Goal: Task Accomplishment & Management: Manage account settings

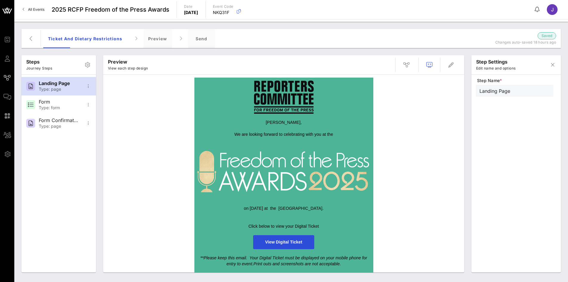
scroll to position [87, 0]
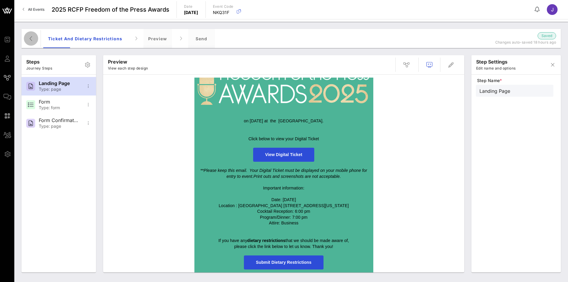
click at [29, 38] on icon "button" at bounding box center [30, 38] width 7 height 7
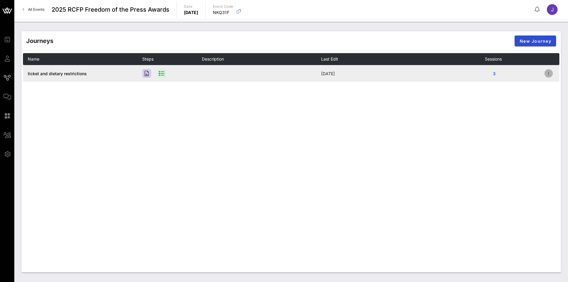
click at [546, 72] on icon "button" at bounding box center [548, 73] width 7 height 7
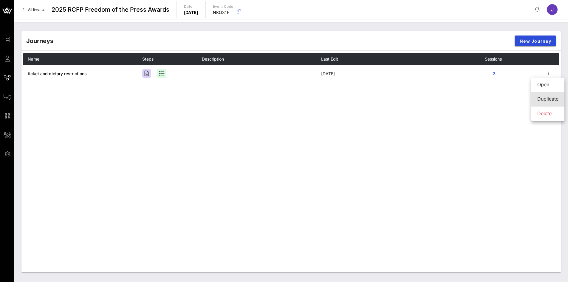
click at [548, 100] on div "Duplicate" at bounding box center [547, 99] width 21 height 6
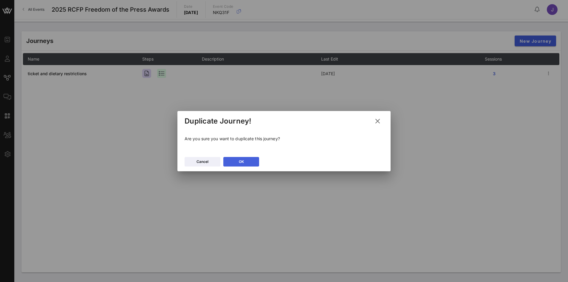
click at [235, 164] on button "OK" at bounding box center [241, 162] width 36 height 10
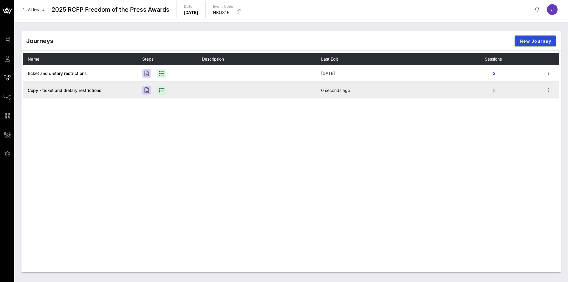
click at [37, 94] on td "Copy - ticket and dietary restrictions" at bounding box center [82, 90] width 119 height 17
drag, startPoint x: 35, startPoint y: 90, endPoint x: 547, endPoint y: 91, distance: 511.8
click at [547, 91] on icon "button" at bounding box center [548, 89] width 7 height 7
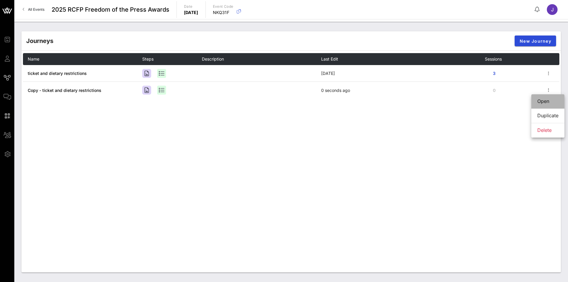
click at [548, 104] on div "Open" at bounding box center [547, 101] width 21 height 6
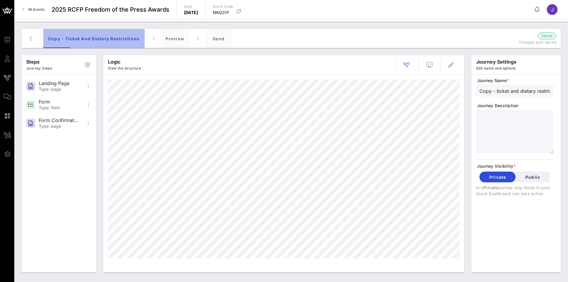
click at [60, 40] on div "Copy - ticket and dietary restrictions" at bounding box center [93, 38] width 101 height 19
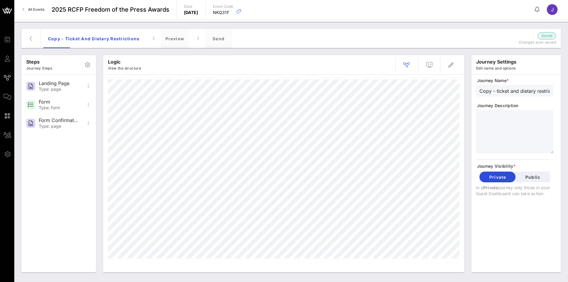
click at [504, 95] on div "Copy - ticket and dietary restrictions" at bounding box center [514, 91] width 70 height 12
click at [495, 91] on input "Copy - ticket and dietary restrictions" at bounding box center [514, 91] width 70 height 8
click at [459, 94] on div "Steps Journey Steps Landing Page Type: page Form Type: form Form Confirmation T…" at bounding box center [291, 164] width 546 height 224
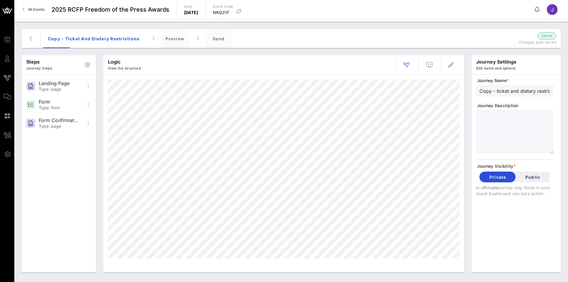
click at [488, 94] on input "Copy - ticket and dietary restrictions" at bounding box center [514, 91] width 70 height 8
click at [438, 83] on div "Steps Journey Steps Landing Page Type: page Form Type: form Form Confirmation T…" at bounding box center [291, 164] width 546 height 224
type input "VIP RECEPTION - ticket and dietary restrictions"
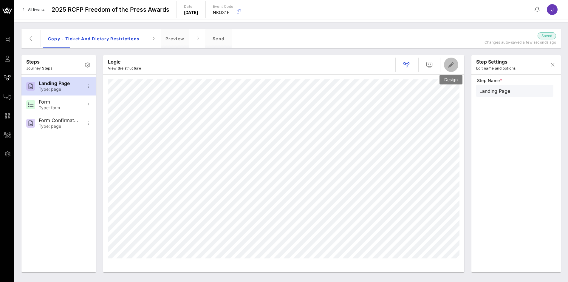
click at [456, 65] on span "button" at bounding box center [451, 64] width 14 height 7
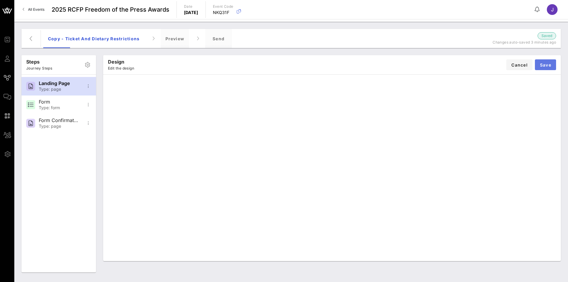
click at [545, 63] on span "Save" at bounding box center [545, 64] width 12 height 5
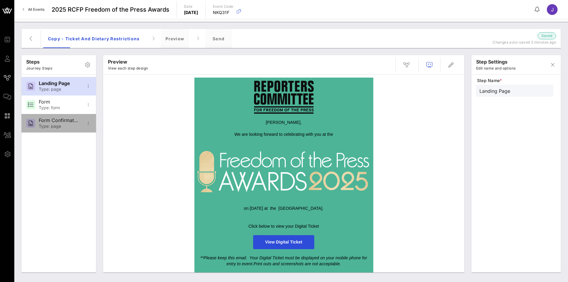
click at [77, 118] on div "Form Confirmation" at bounding box center [58, 120] width 39 height 6
type input "Form Confirmation"
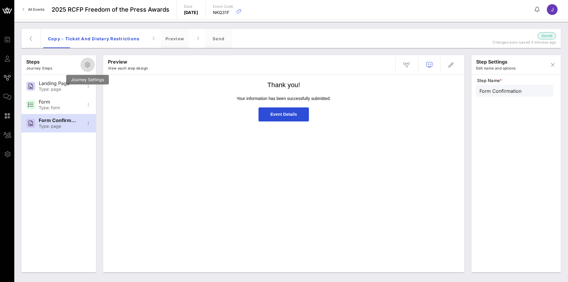
click at [87, 66] on icon "button" at bounding box center [87, 64] width 7 height 7
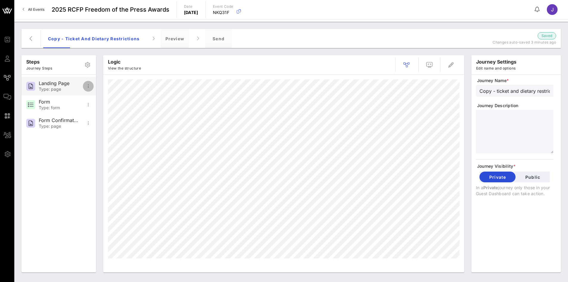
click at [88, 86] on icon "button" at bounding box center [88, 86] width 7 height 7
click at [453, 66] on icon "button" at bounding box center [450, 64] width 7 height 7
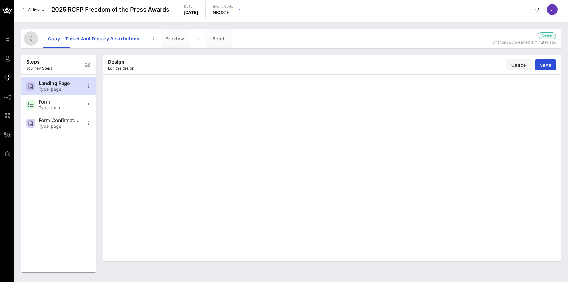
click at [28, 38] on icon "button" at bounding box center [30, 38] width 7 height 7
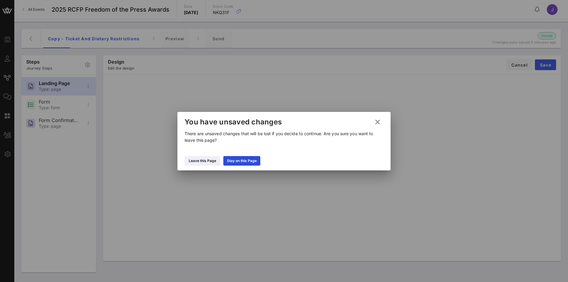
click at [377, 120] on icon at bounding box center [377, 121] width 8 height 7
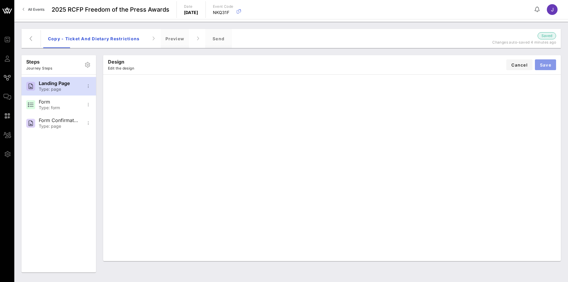
click at [550, 66] on span "Save" at bounding box center [545, 64] width 12 height 5
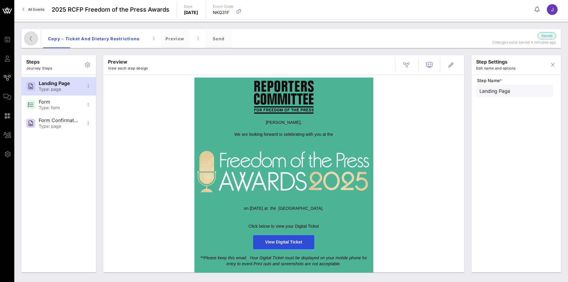
click at [32, 34] on button "button" at bounding box center [31, 38] width 14 height 14
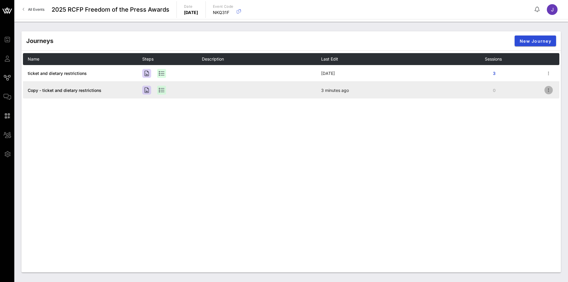
click at [549, 90] on icon "button" at bounding box center [548, 89] width 7 height 7
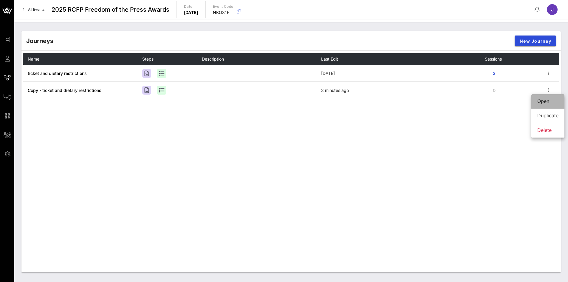
click at [550, 102] on div "Open" at bounding box center [547, 101] width 21 height 6
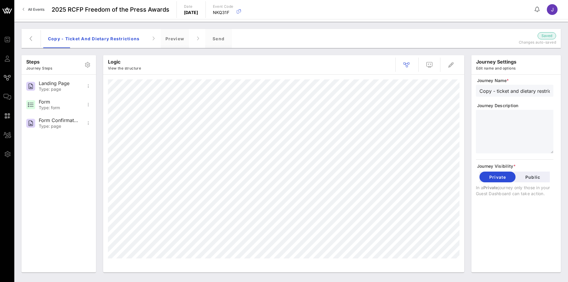
click at [500, 88] on input "Copy - ticket and dietary restrictions" at bounding box center [514, 91] width 70 height 8
click at [455, 89] on div "Steps Journey Steps Landing Page Type: page Form Type: form Form Confirmation T…" at bounding box center [291, 164] width 546 height 224
type input "VIP- ticket and dietary restrictions"
click at [513, 125] on textarea at bounding box center [516, 132] width 74 height 42
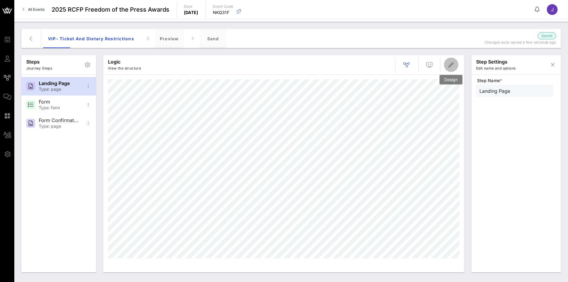
click at [450, 66] on icon "button" at bounding box center [450, 64] width 7 height 7
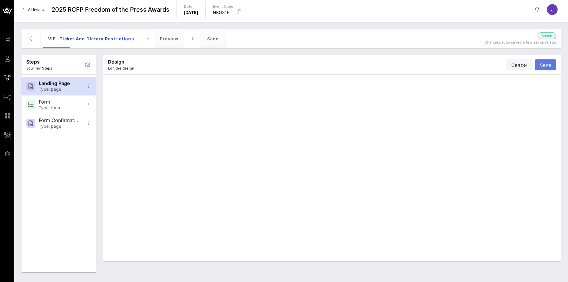
click at [546, 64] on span "Save" at bounding box center [545, 64] width 12 height 5
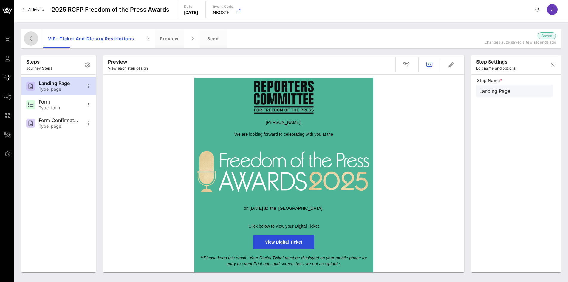
click at [29, 41] on icon "button" at bounding box center [30, 38] width 7 height 7
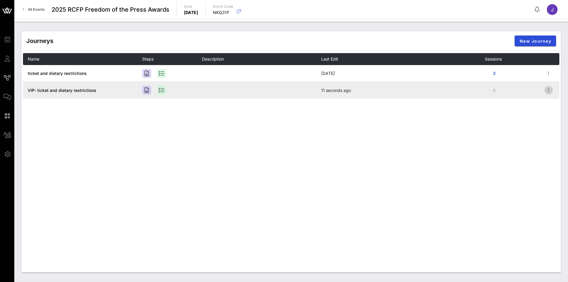
click at [548, 89] on icon "button" at bounding box center [548, 89] width 7 height 7
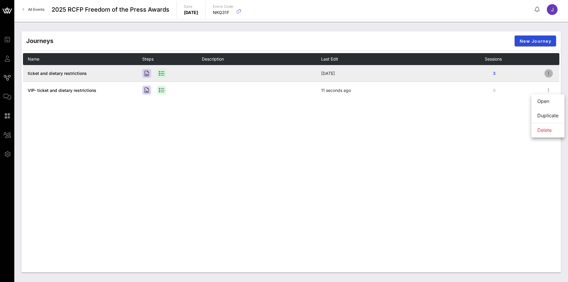
click at [551, 74] on icon "button" at bounding box center [548, 73] width 7 height 7
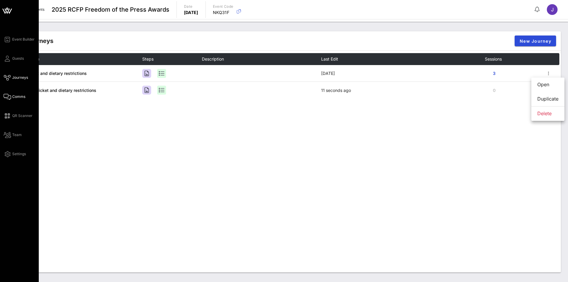
click at [7, 97] on icon at bounding box center [7, 96] width 7 height 1
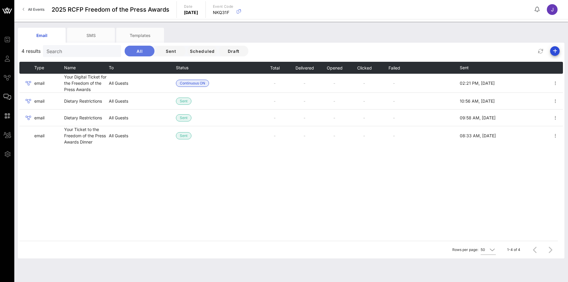
click at [137, 52] on span "All" at bounding box center [139, 51] width 20 height 5
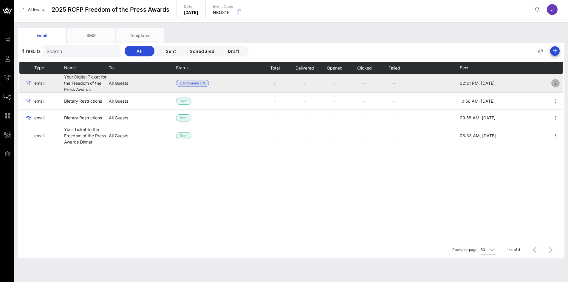
click at [553, 86] on icon "button" at bounding box center [554, 83] width 7 height 7
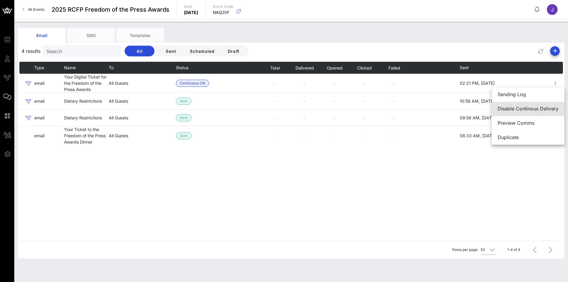
click at [537, 109] on div "Disable Continous Delivery" at bounding box center [527, 109] width 61 height 6
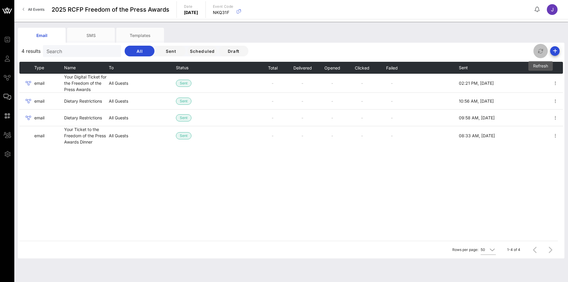
click at [541, 52] on icon "button" at bounding box center [540, 50] width 7 height 7
click at [555, 52] on icon "button" at bounding box center [554, 50] width 7 height 7
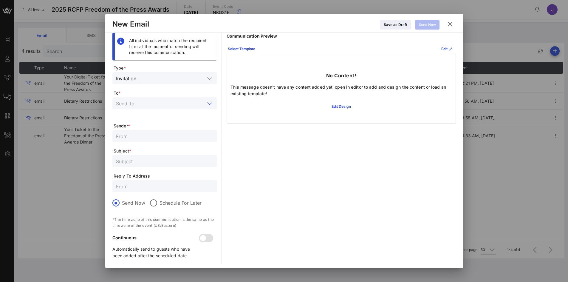
click at [149, 102] on input "text" at bounding box center [160, 103] width 89 height 8
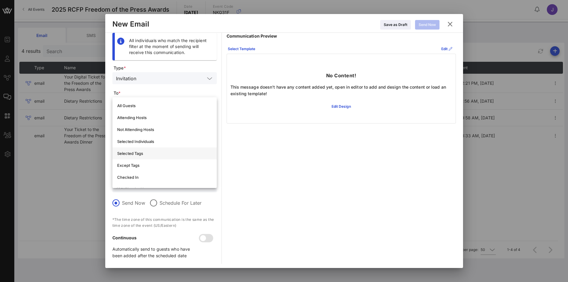
click at [148, 155] on div "Selected Tags" at bounding box center [164, 153] width 95 height 5
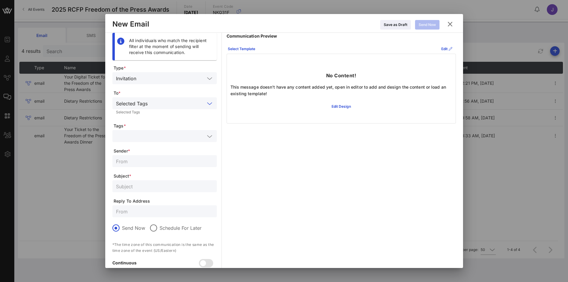
click at [139, 139] on input "text" at bounding box center [160, 136] width 89 height 8
click at [154, 138] on input "text" at bounding box center [160, 136] width 89 height 8
click at [91, 166] on div at bounding box center [284, 141] width 568 height 282
click at [242, 48] on icon at bounding box center [241, 48] width 5 height 5
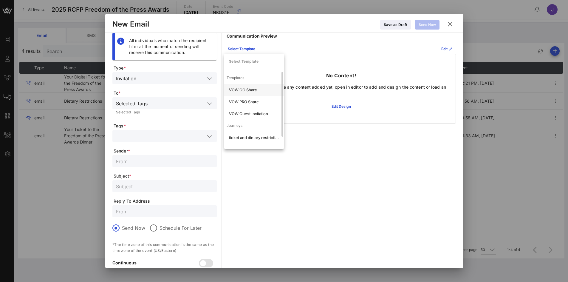
scroll to position [11, 0]
click at [254, 138] on div "VIP- ticket and dietary restrictions" at bounding box center [254, 138] width 50 height 5
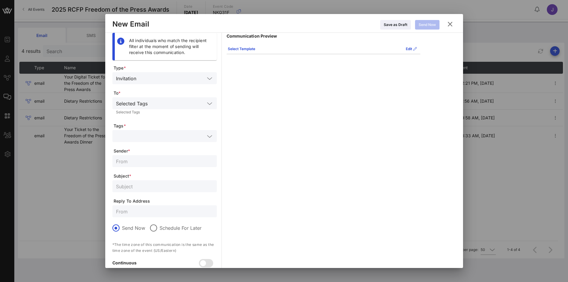
click at [133, 159] on input "text" at bounding box center [164, 161] width 97 height 8
click at [448, 23] on icon at bounding box center [449, 24] width 10 height 10
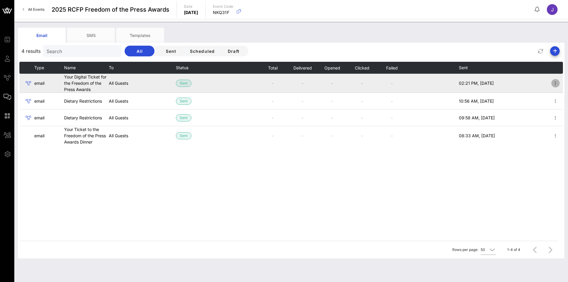
click at [555, 83] on icon "button" at bounding box center [554, 83] width 7 height 7
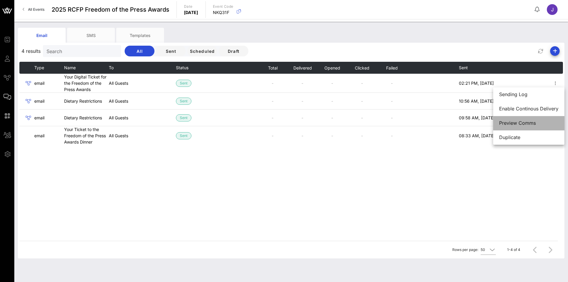
click at [506, 122] on div "Preview Comms" at bounding box center [528, 123] width 59 height 6
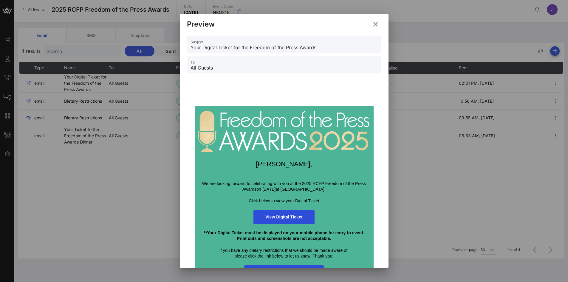
click at [235, 47] on input "Your Digital Ticket for the Freedom of the Press Awards" at bounding box center [283, 48] width 187 height 10
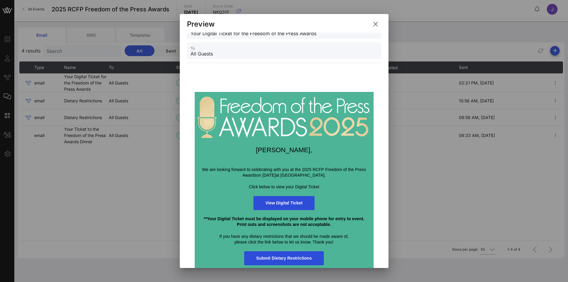
scroll to position [0, 0]
click at [374, 23] on icon at bounding box center [375, 24] width 10 height 9
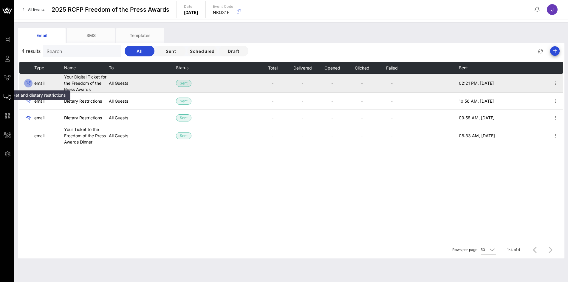
click at [27, 83] on icon at bounding box center [28, 83] width 7 height 7
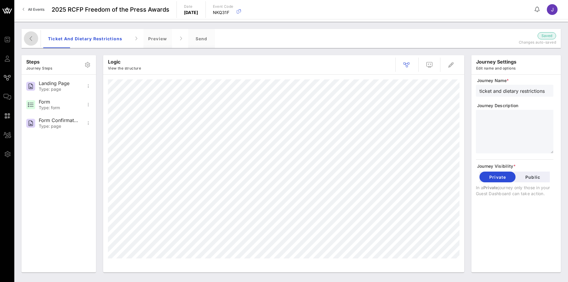
click at [29, 40] on icon "button" at bounding box center [30, 38] width 7 height 7
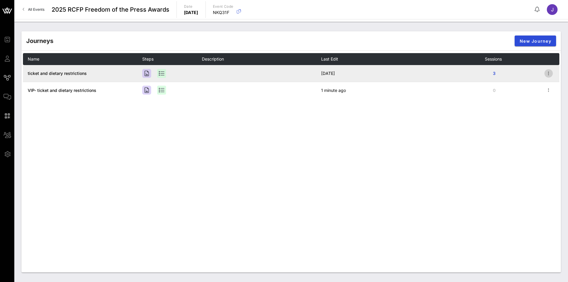
click at [548, 73] on icon "button" at bounding box center [548, 73] width 7 height 7
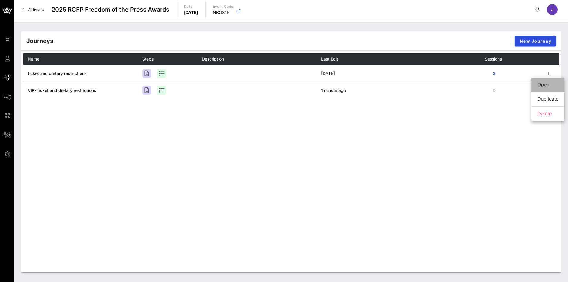
click at [548, 85] on div "Open" at bounding box center [547, 85] width 21 height 6
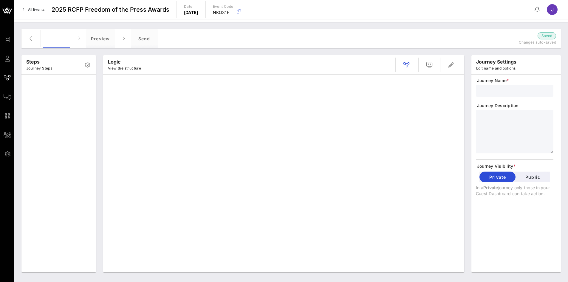
type input "ticket and dietary restrictions"
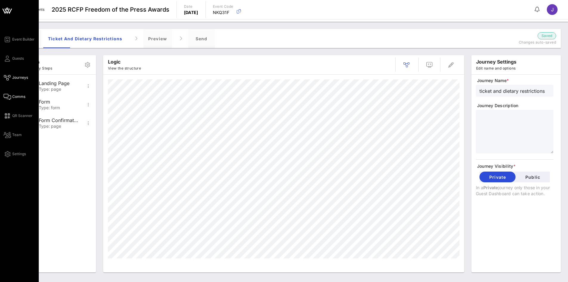
click at [13, 99] on link "Comms" at bounding box center [15, 96] width 22 height 7
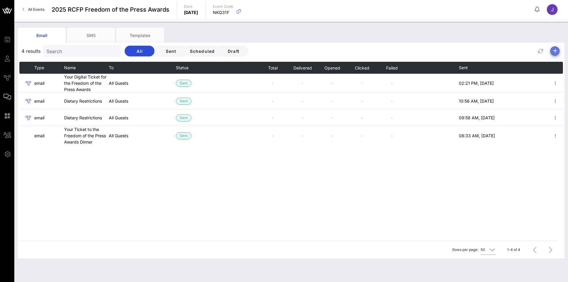
click at [556, 50] on icon "button" at bounding box center [554, 50] width 7 height 7
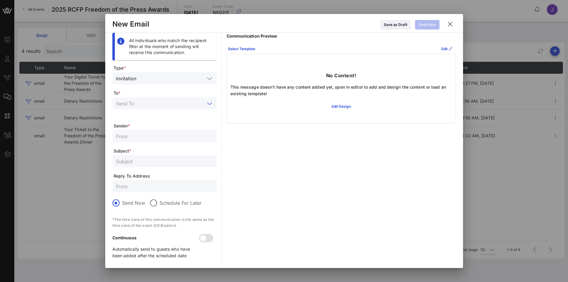
click at [147, 103] on input "text" at bounding box center [160, 103] width 89 height 8
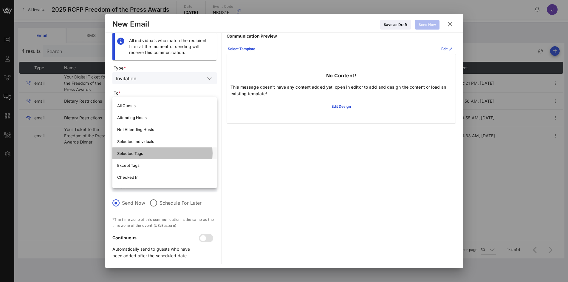
click at [136, 155] on div "Selected Tags" at bounding box center [164, 153] width 95 height 5
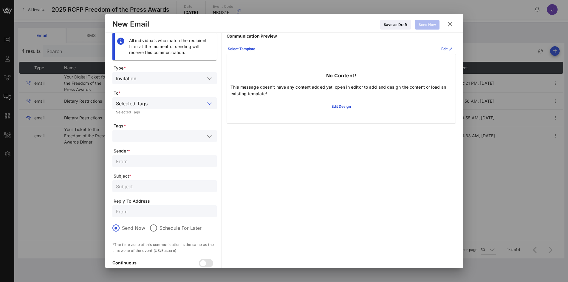
click at [129, 160] on input "text" at bounding box center [164, 161] width 97 height 8
type input "Reporters Committee for Freedom of the Press"
click at [124, 186] on input "text" at bounding box center [164, 186] width 97 height 8
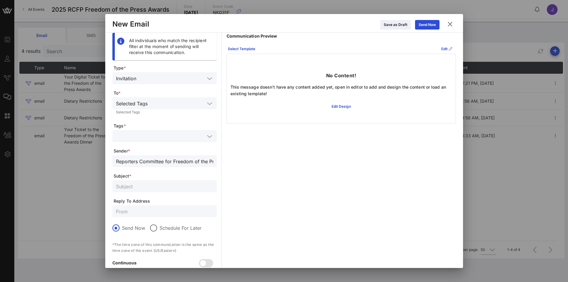
paste input "Your Digital Ticket for the Freedom of the Press Awards"
drag, startPoint x: 128, startPoint y: 188, endPoint x: 80, endPoint y: 187, distance: 48.3
click at [80, 187] on div "Event Builder Guests Journeys Comms QR Scanner Team Settings 2025 RCFP Freedom …" at bounding box center [284, 141] width 568 height 283
type input "Your Digital Ticket for the Freedom of the Press Awards"
click at [128, 213] on input "text" at bounding box center [164, 211] width 97 height 8
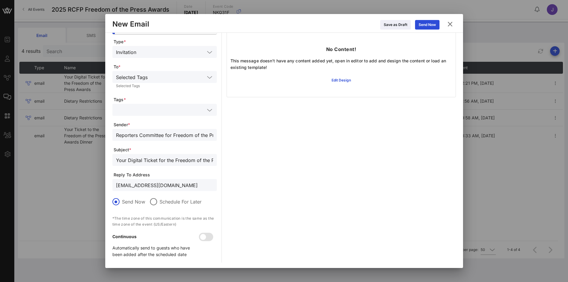
scroll to position [27, 0]
type input "[EMAIL_ADDRESS][DOMAIN_NAME]"
click at [206, 238] on div at bounding box center [203, 236] width 10 height 10
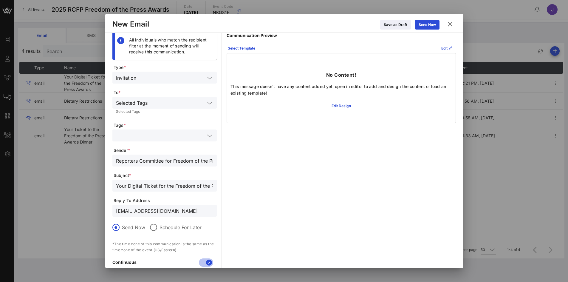
scroll to position [0, 0]
click at [248, 49] on div "Select Template" at bounding box center [241, 49] width 27 height 6
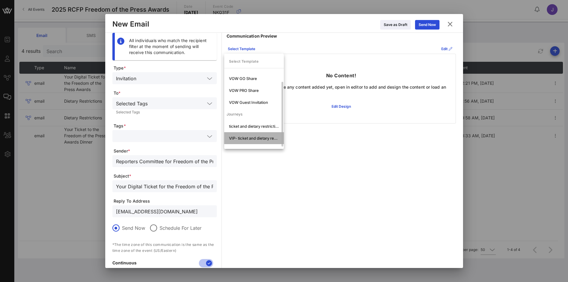
click at [251, 139] on div "VIP- ticket and dietary restrictions" at bounding box center [254, 138] width 50 height 5
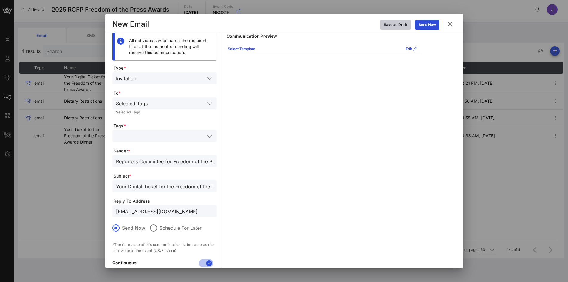
click at [400, 25] on div "Save as Draft" at bounding box center [395, 25] width 24 height 6
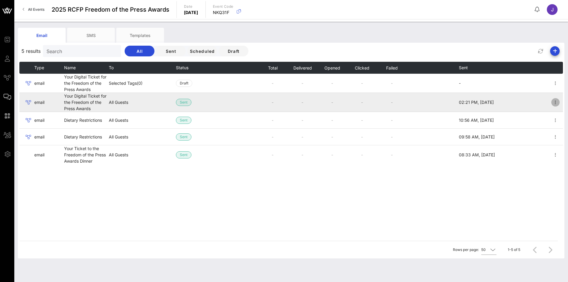
click at [555, 103] on icon "button" at bounding box center [554, 102] width 7 height 7
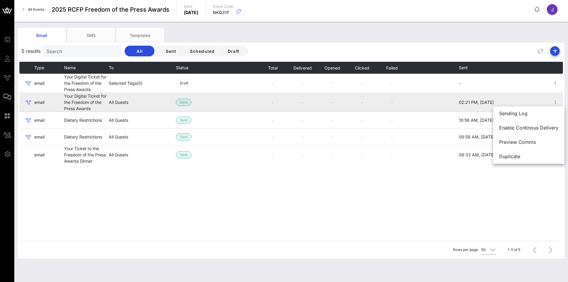
click at [392, 101] on td "-" at bounding box center [392, 102] width 30 height 19
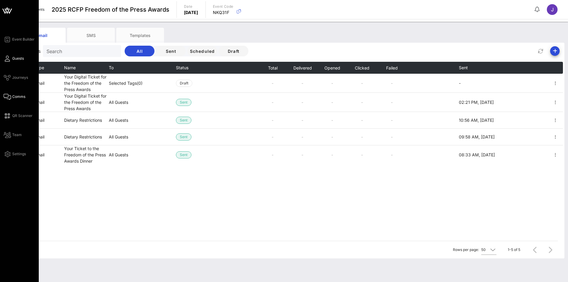
click at [19, 56] on span "Guests" at bounding box center [18, 58] width 12 height 5
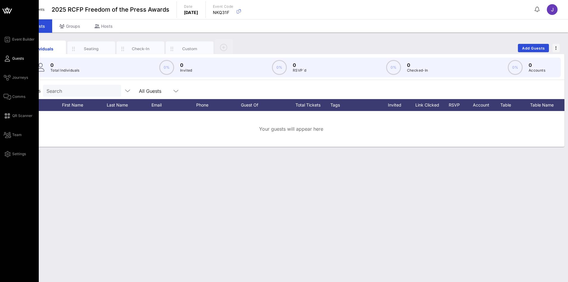
click at [18, 63] on div "Event Builder Guests Journeys Comms QR Scanner Team Settings" at bounding box center [21, 97] width 35 height 122
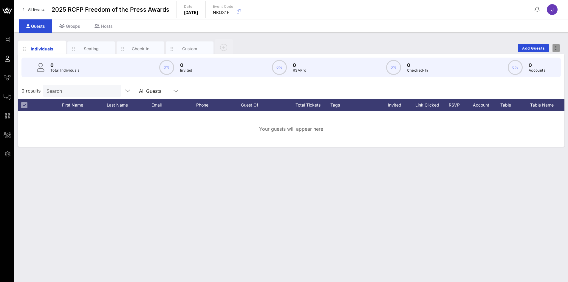
click at [556, 47] on icon "button" at bounding box center [555, 48] width 1 height 4
click at [535, 49] on span "Add Guests" at bounding box center [533, 48] width 24 height 4
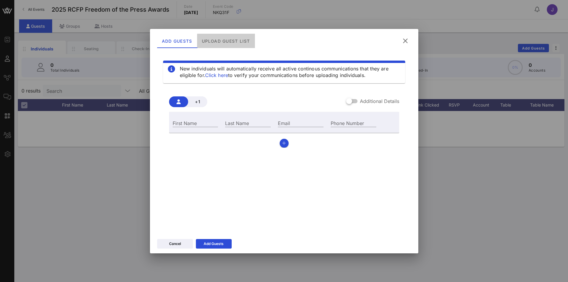
click at [212, 41] on div "Upload Guest List" at bounding box center [226, 41] width 58 height 14
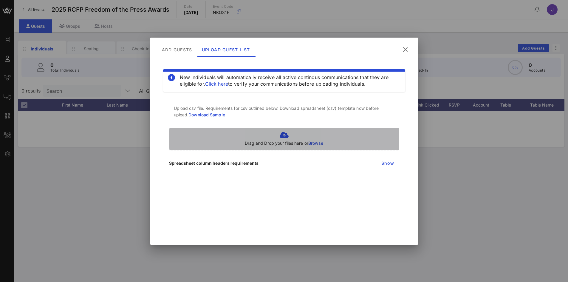
click at [315, 145] on span "Browse" at bounding box center [315, 142] width 15 height 5
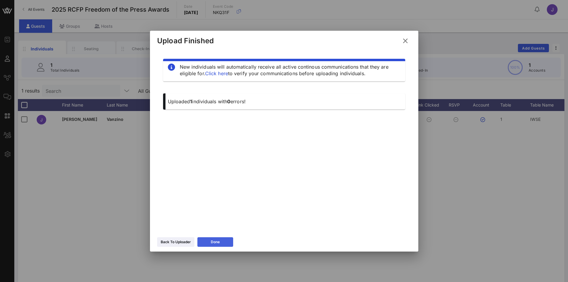
click at [222, 244] on button "Done" at bounding box center [215, 242] width 36 height 10
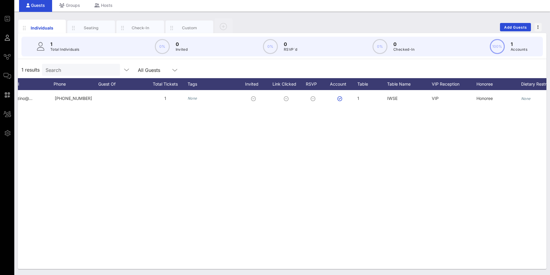
scroll to position [0, 113]
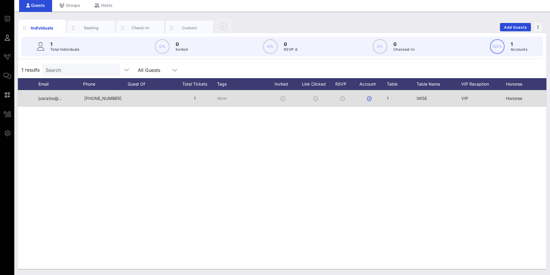
click at [219, 98] on icon "None" at bounding box center [222, 98] width 10 height 4
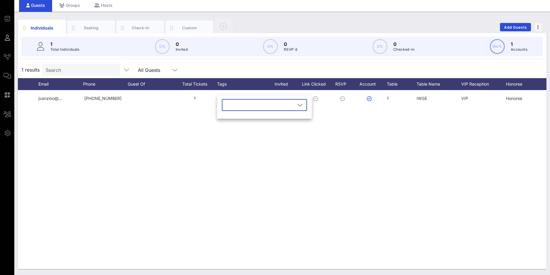
click at [297, 103] on icon at bounding box center [299, 104] width 5 height 7
click at [275, 105] on input "text" at bounding box center [261, 105] width 70 height 10
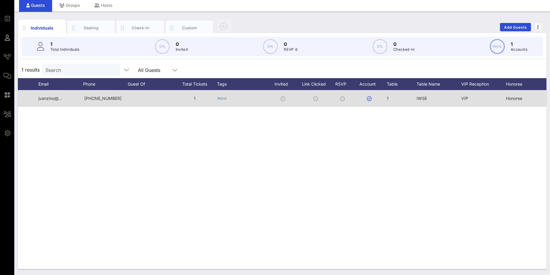
click at [221, 98] on icon "None" at bounding box center [222, 98] width 10 height 4
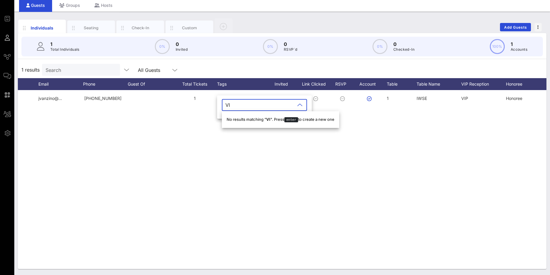
type input "VIP"
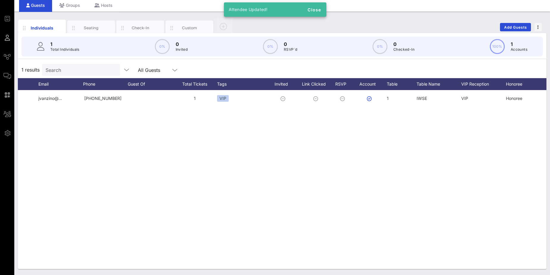
click at [252, 135] on div "[PERSON_NAME][GEOGRAPHIC_DATA] jvanzino@… [PHONE_NUMBER] 1 VIP 1 IWSE VIP Honor…" at bounding box center [282, 179] width 529 height 179
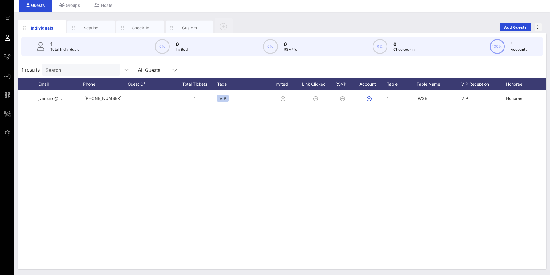
click at [109, 235] on div "[PERSON_NAME][GEOGRAPHIC_DATA] jvanzino@… [PHONE_NUMBER] 1 VIP 1 IWSE VIP Honor…" at bounding box center [282, 179] width 529 height 179
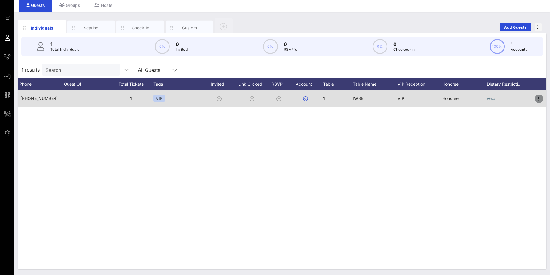
click at [538, 96] on icon "button" at bounding box center [539, 98] width 7 height 7
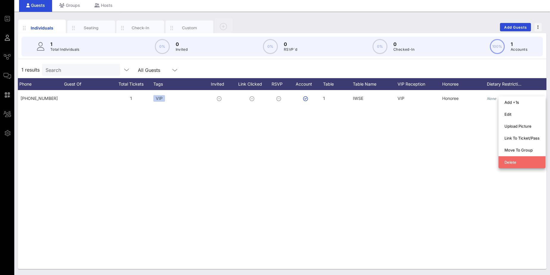
click at [516, 163] on div "Delete" at bounding box center [522, 162] width 35 height 5
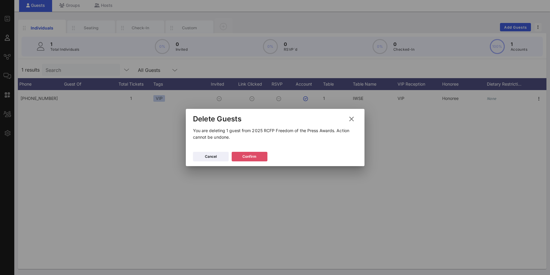
click at [247, 158] on div "Confirm" at bounding box center [250, 156] width 14 height 6
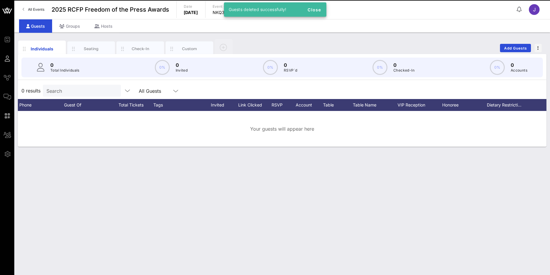
scroll to position [0, 0]
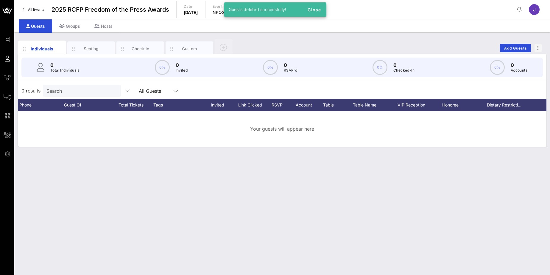
click at [463, 203] on div "Individuals Seating Check-In Custom Add Guests 0 Total Individuals 0% 0 Invited…" at bounding box center [282, 153] width 536 height 242
click at [510, 46] on span "Add Guests" at bounding box center [516, 48] width 24 height 4
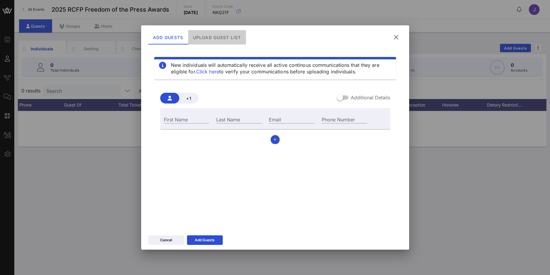
click at [220, 37] on div "Upload Guest List" at bounding box center [217, 37] width 58 height 14
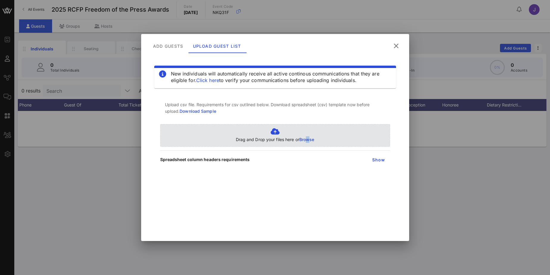
click at [308, 137] on span "Browse" at bounding box center [306, 139] width 15 height 5
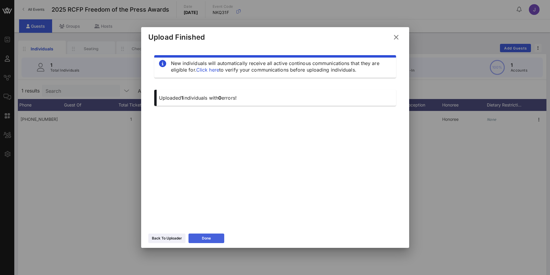
click at [214, 235] on button "Done" at bounding box center [207, 238] width 36 height 10
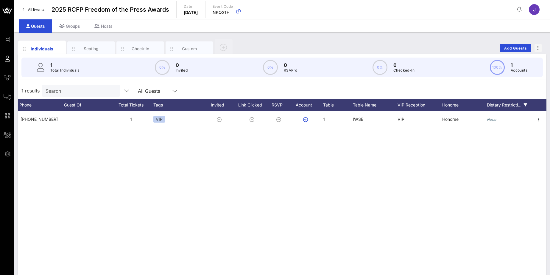
click at [512, 106] on div "Dietary Restricti…" at bounding box center [509, 105] width 45 height 12
drag, startPoint x: 272, startPoint y: 222, endPoint x: 421, endPoint y: 229, distance: 149.8
click at [275, 221] on div "[PERSON_NAME][GEOGRAPHIC_DATA] jvanzino@… [PHONE_NUMBER] 1 VIP 1 IWSE VIP Honor…" at bounding box center [282, 200] width 529 height 179
click at [511, 104] on div "Dietary Restricti…" at bounding box center [509, 105] width 45 height 12
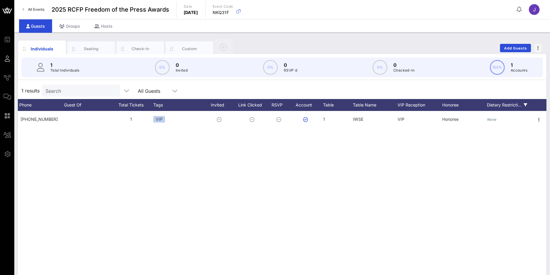
click at [511, 104] on div "Dietary Restricti…" at bounding box center [509, 105] width 45 height 12
click at [521, 105] on div "Dietary Restricti…" at bounding box center [509, 105] width 45 height 12
click at [530, 106] on div "Dietary Restricti…" at bounding box center [509, 105] width 45 height 12
click at [528, 105] on div "Dietary Restricti…" at bounding box center [509, 105] width 45 height 12
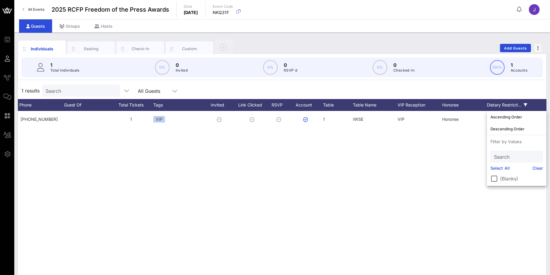
click at [526, 105] on icon at bounding box center [526, 105] width 4 height 4
click at [515, 105] on div "Dietary Restricti…" at bounding box center [509, 105] width 45 height 12
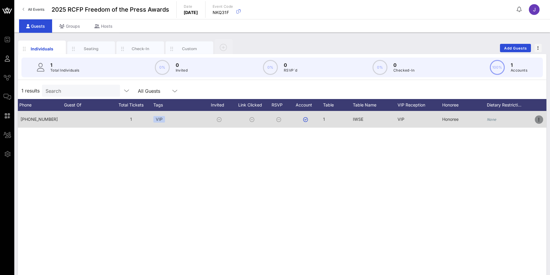
click at [538, 116] on icon "button" at bounding box center [539, 119] width 7 height 7
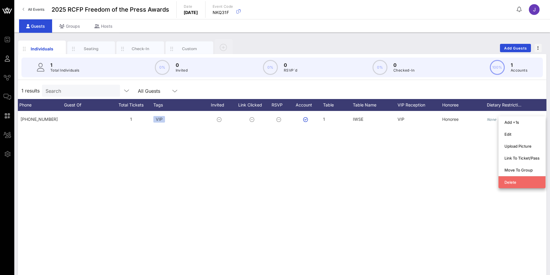
click at [506, 183] on div "Delete" at bounding box center [522, 182] width 35 height 5
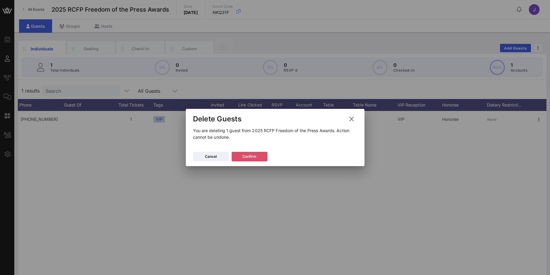
click at [246, 159] on button "Confirm" at bounding box center [250, 157] width 36 height 10
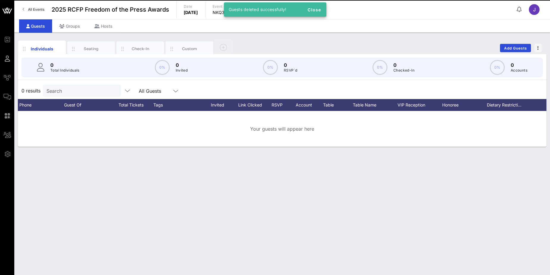
click at [245, 203] on div "Individuals Seating Check-In Custom Add Guests 0 Total Individuals 0% 0 Invited…" at bounding box center [282, 153] width 536 height 242
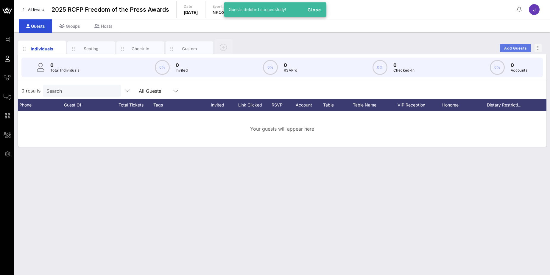
click at [517, 48] on span "Add Guests" at bounding box center [516, 48] width 24 height 4
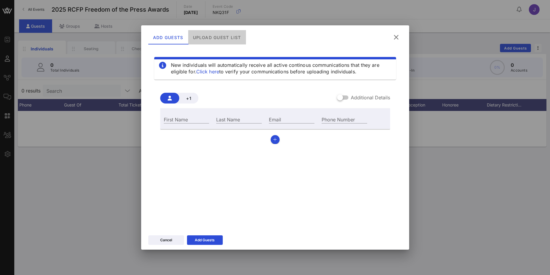
click at [204, 36] on div "Upload Guest List" at bounding box center [217, 37] width 58 height 14
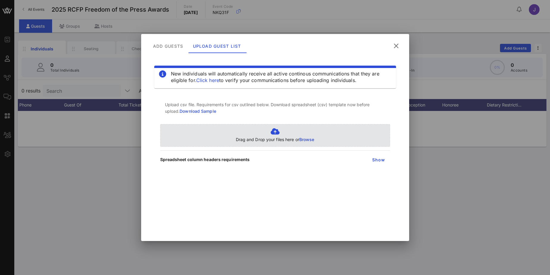
click at [304, 136] on div "Drag and Drop your files here or Browse" at bounding box center [275, 135] width 79 height 15
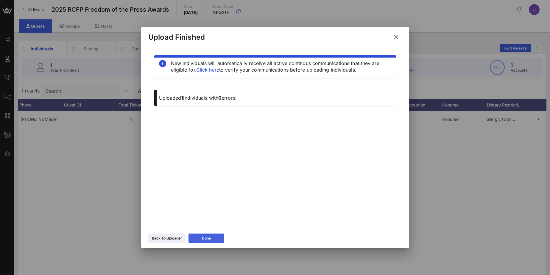
click at [210, 238] on div "Done" at bounding box center [206, 238] width 9 height 6
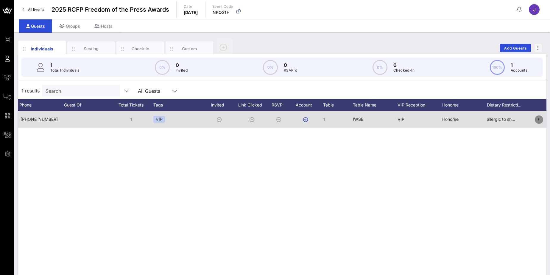
click at [540, 120] on icon "button" at bounding box center [539, 119] width 7 height 7
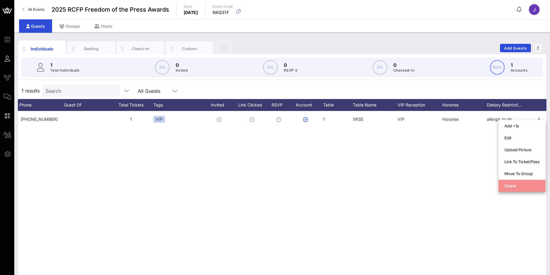
click at [514, 187] on div "Delete" at bounding box center [522, 185] width 35 height 5
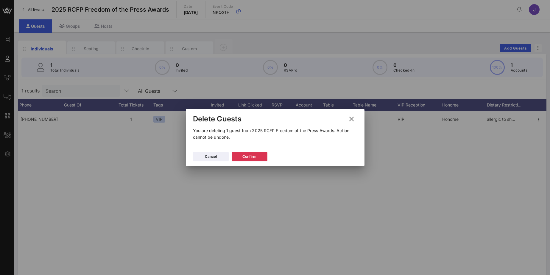
click at [351, 119] on icon at bounding box center [351, 119] width 11 height 11
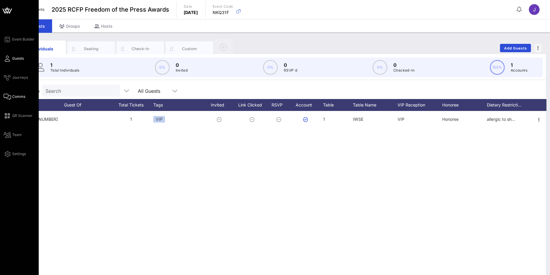
click at [22, 98] on span "Comms" at bounding box center [18, 96] width 13 height 5
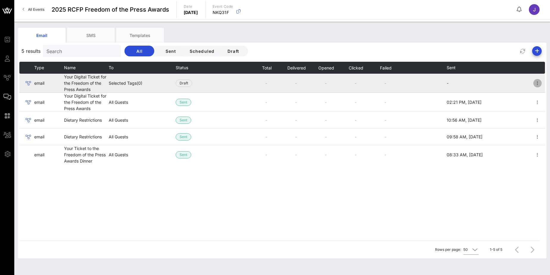
click at [540, 81] on icon "button" at bounding box center [537, 83] width 7 height 7
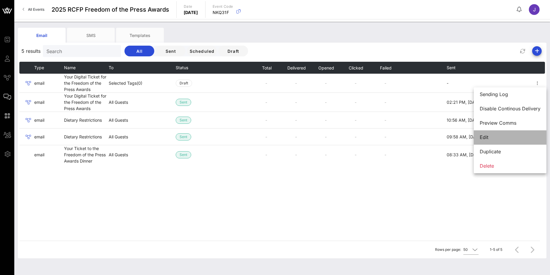
click at [485, 139] on div "Edit" at bounding box center [510, 137] width 61 height 6
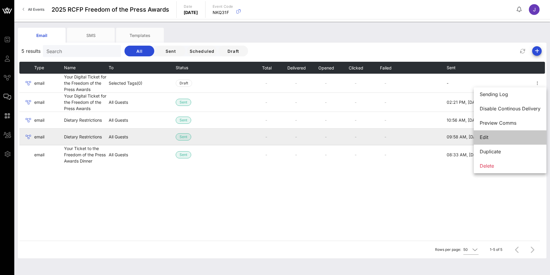
type input "Reporters Committee for Freedom of the Press"
type input "Your Digital Ticket for the Freedom of the Press Awards"
type input "[EMAIL_ADDRESS][DOMAIN_NAME]"
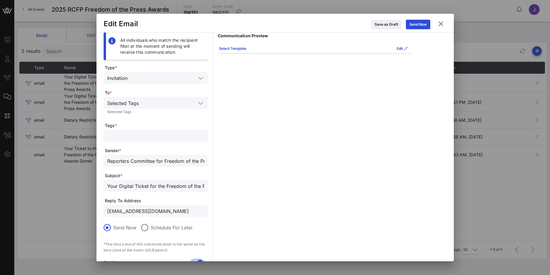
click at [125, 137] on input "text" at bounding box center [151, 136] width 89 height 8
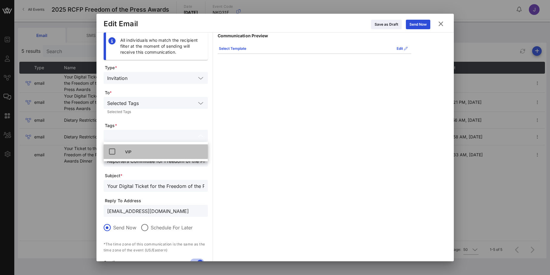
click at [127, 152] on div "VIP" at bounding box center [164, 151] width 78 height 5
click at [284, 126] on div "Communication Preview Select Template Edit [PERSON_NAME], We are looking forwar…" at bounding box center [315, 160] width 194 height 256
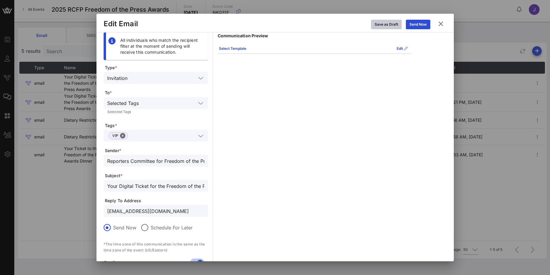
click at [392, 26] on div "Save as Draft" at bounding box center [387, 24] width 24 height 6
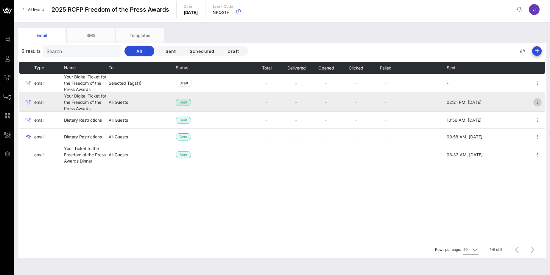
click at [541, 102] on icon "button" at bounding box center [537, 102] width 7 height 7
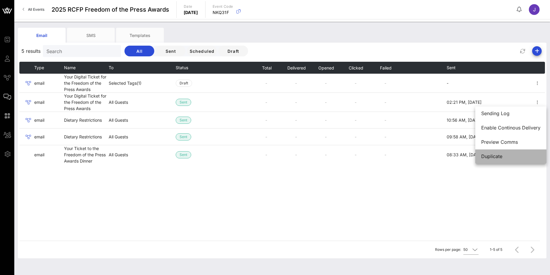
click at [492, 157] on div "Duplicate" at bounding box center [510, 156] width 59 height 6
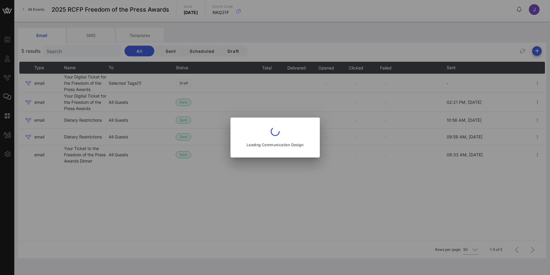
type input "RCFP"
type input "Your Digital Ticket for the Freedom of the Press Awards"
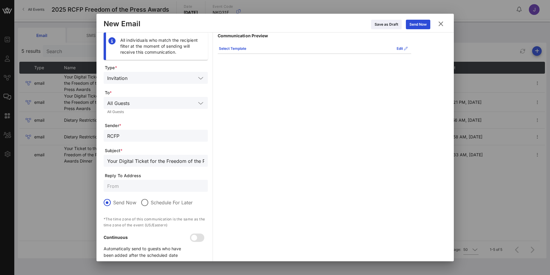
click at [136, 105] on input "text" at bounding box center [164, 103] width 64 height 8
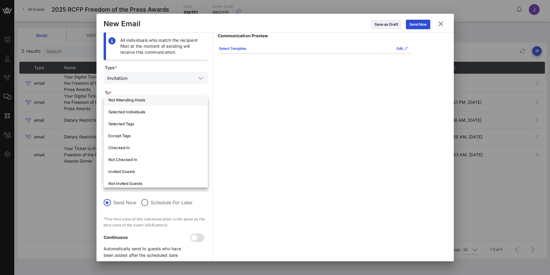
scroll to position [30, 0]
click at [134, 134] on div "Except Tags" at bounding box center [155, 135] width 95 height 5
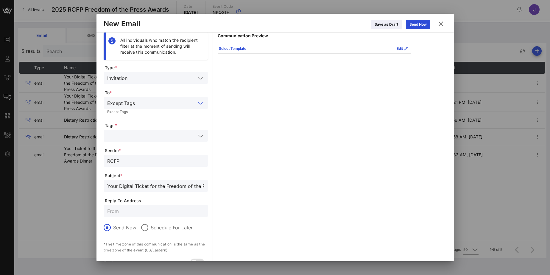
click at [128, 132] on div at bounding box center [155, 136] width 97 height 12
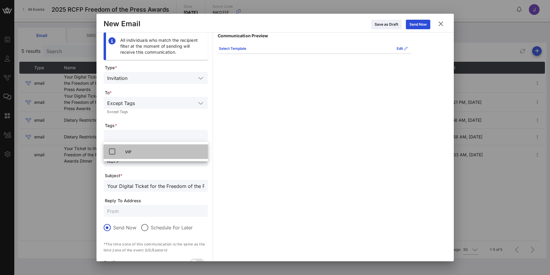
click at [124, 153] on div "VIP" at bounding box center [156, 151] width 104 height 15
click at [284, 163] on div "Communication Preview Select Template Edit [PERSON_NAME], We are looking forwar…" at bounding box center [315, 160] width 194 height 256
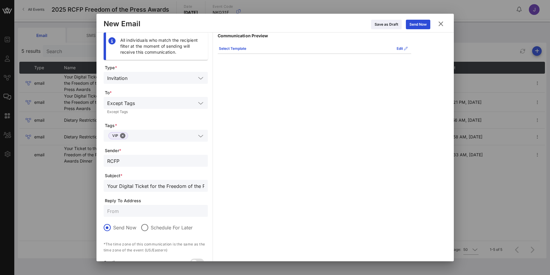
drag, startPoint x: 130, startPoint y: 162, endPoint x: 79, endPoint y: 156, distance: 51.6
click at [79, 159] on div "Event Builder Guests Journeys Comms QR Scanner Team Settings 2025 RCFP Freedom …" at bounding box center [275, 141] width 550 height 283
type input "Reporters Committee for Freedom of the Press"
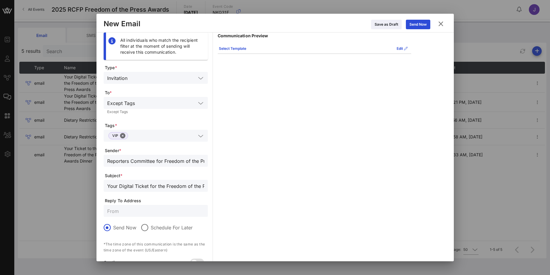
click at [128, 211] on input "text" at bounding box center [155, 211] width 97 height 8
type input "[EMAIL_ADDRESS][DOMAIN_NAME]"
click at [234, 47] on button "Select Template" at bounding box center [232, 49] width 35 height 10
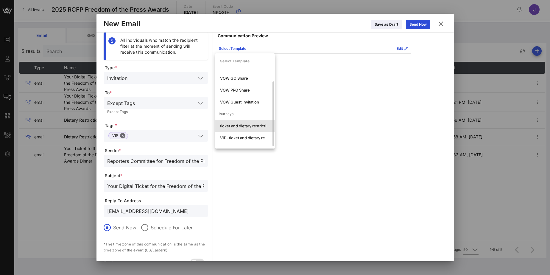
click at [242, 126] on div "ticket and dietary restrictions" at bounding box center [245, 125] width 50 height 5
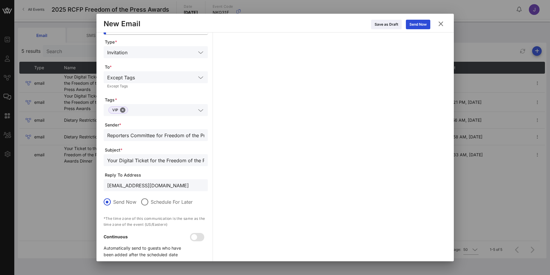
scroll to position [33, 0]
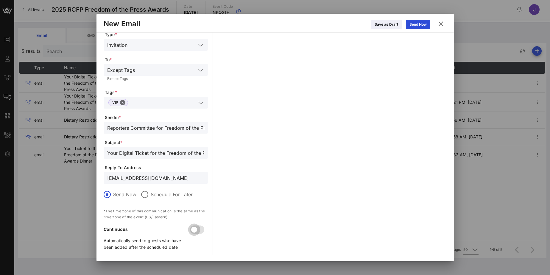
click at [197, 228] on div at bounding box center [194, 229] width 10 height 10
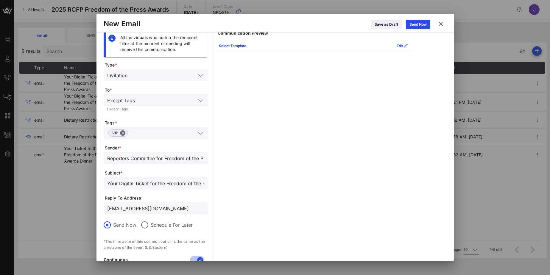
scroll to position [0, 0]
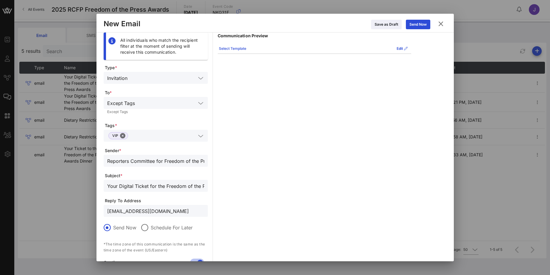
click at [234, 47] on icon at bounding box center [232, 48] width 5 height 5
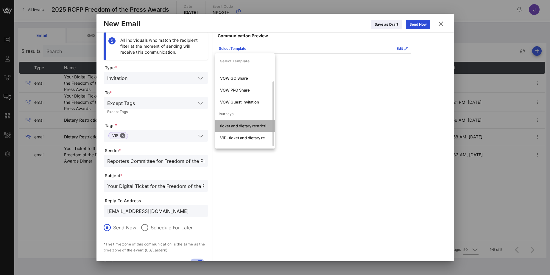
click at [248, 125] on div "ticket and dietary restrictions" at bounding box center [245, 125] width 50 height 5
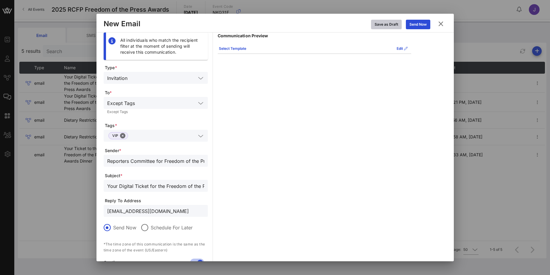
click at [394, 26] on div "Save as Draft" at bounding box center [387, 24] width 24 height 6
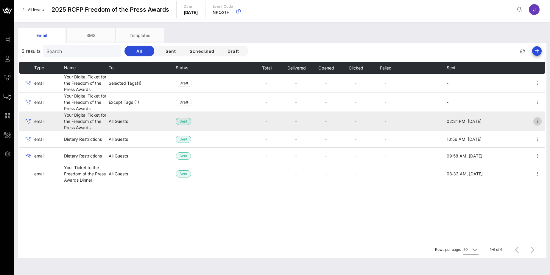
click at [536, 120] on icon "button" at bounding box center [537, 121] width 7 height 7
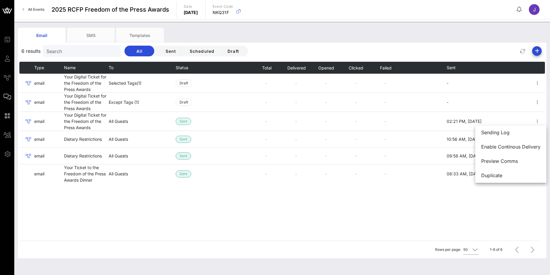
click at [394, 240] on div "Type Name To Status Total Delivered Opened Clicked Failed Sent email Your Digit…" at bounding box center [282, 151] width 526 height 179
